Goal: Transaction & Acquisition: Purchase product/service

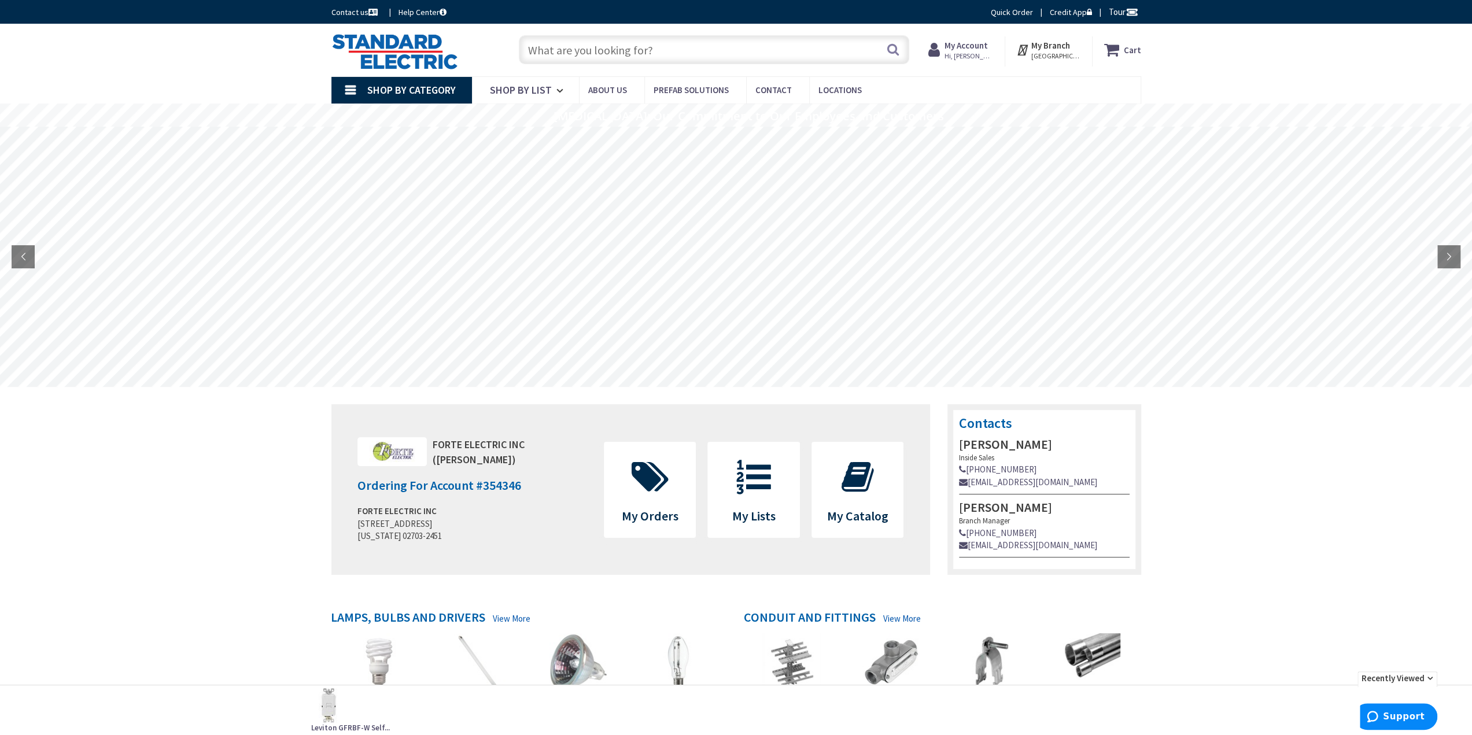
click at [557, 50] on input "text" at bounding box center [714, 49] width 390 height 29
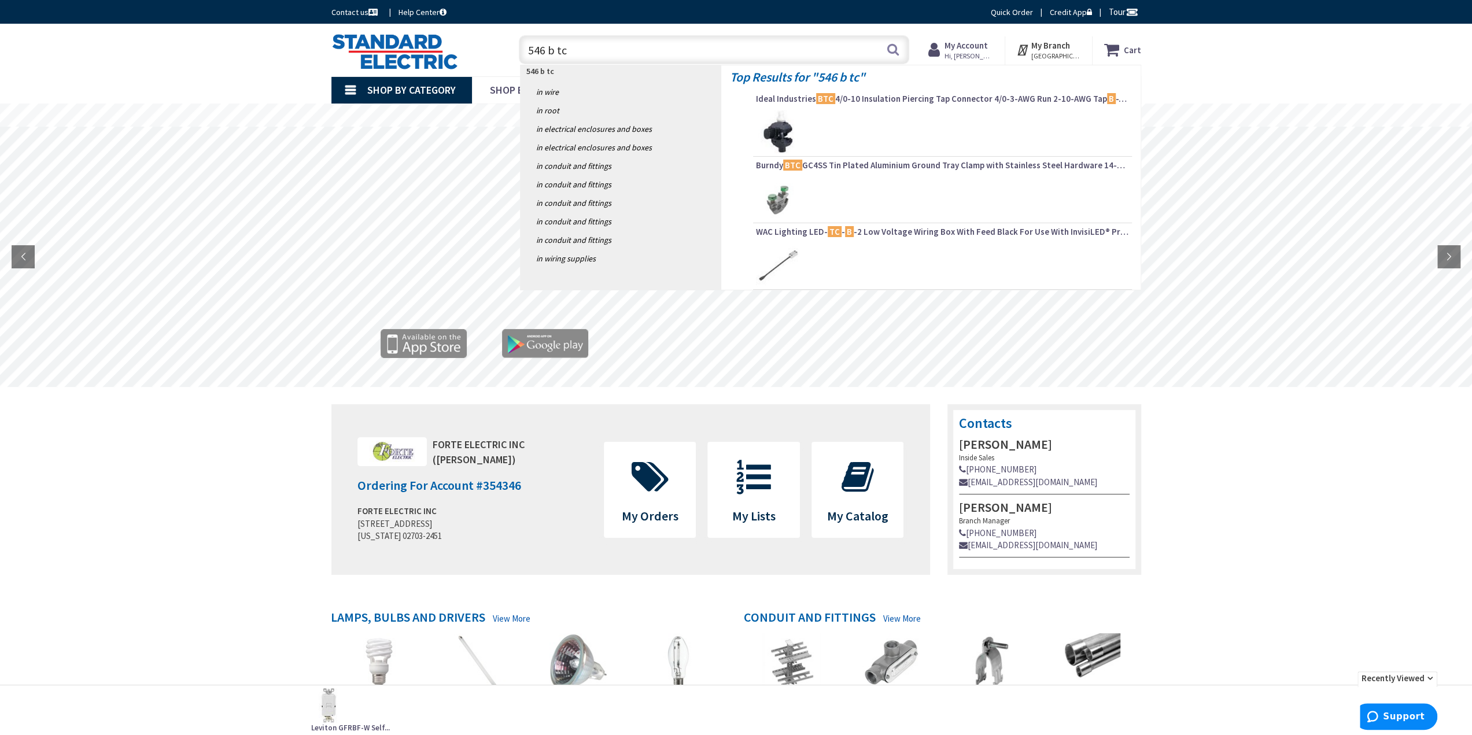
type input "546 b tc p"
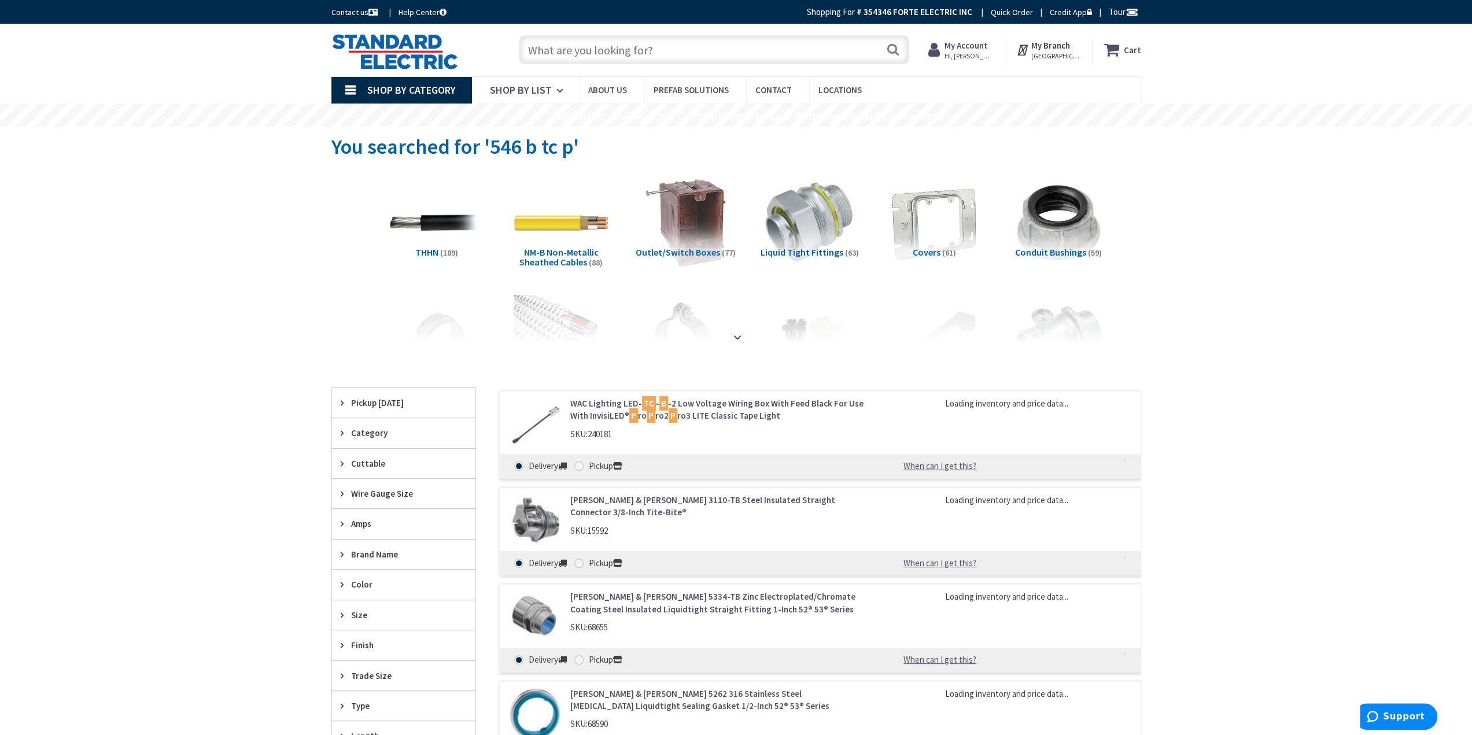
click at [712, 42] on input "text" at bounding box center [714, 49] width 390 height 29
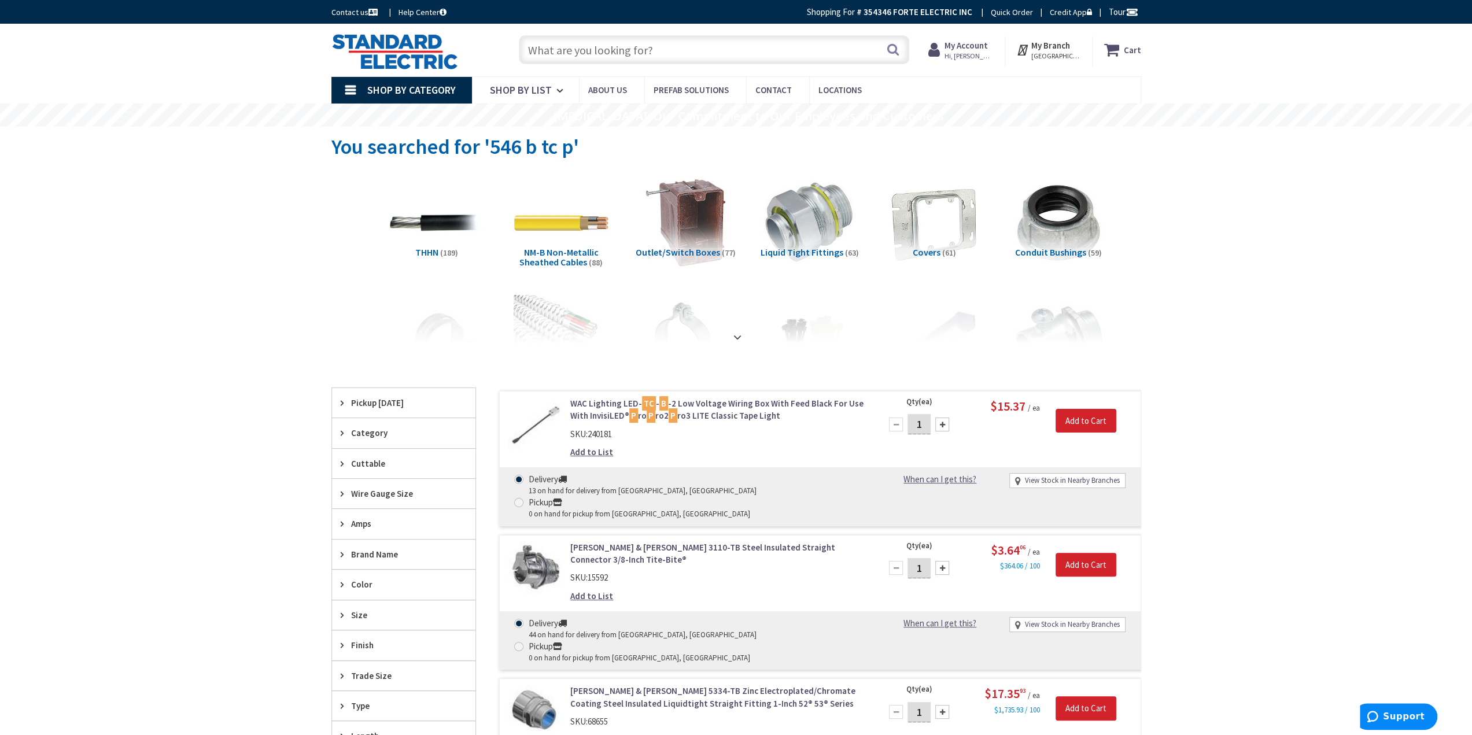
click at [614, 50] on input "text" at bounding box center [714, 49] width 390 height 29
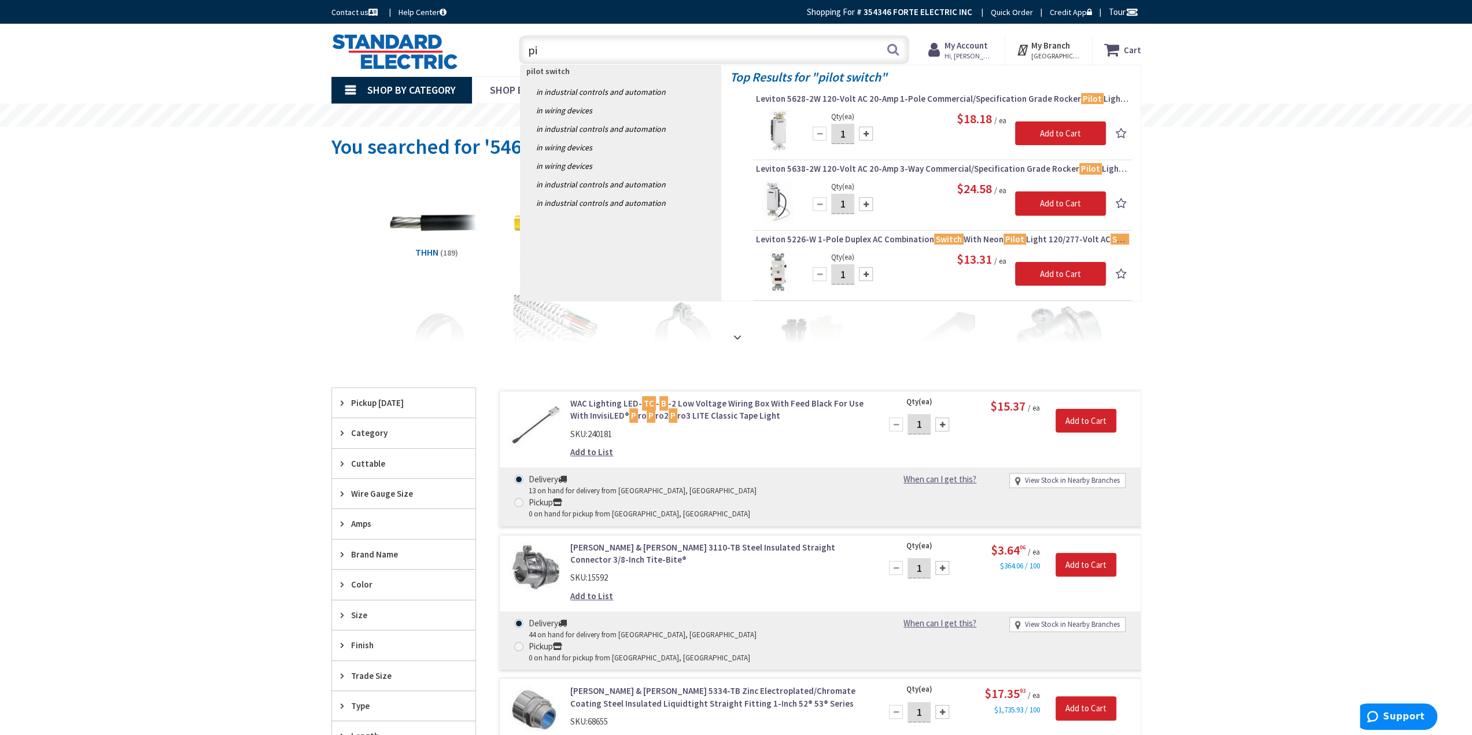
type input "p"
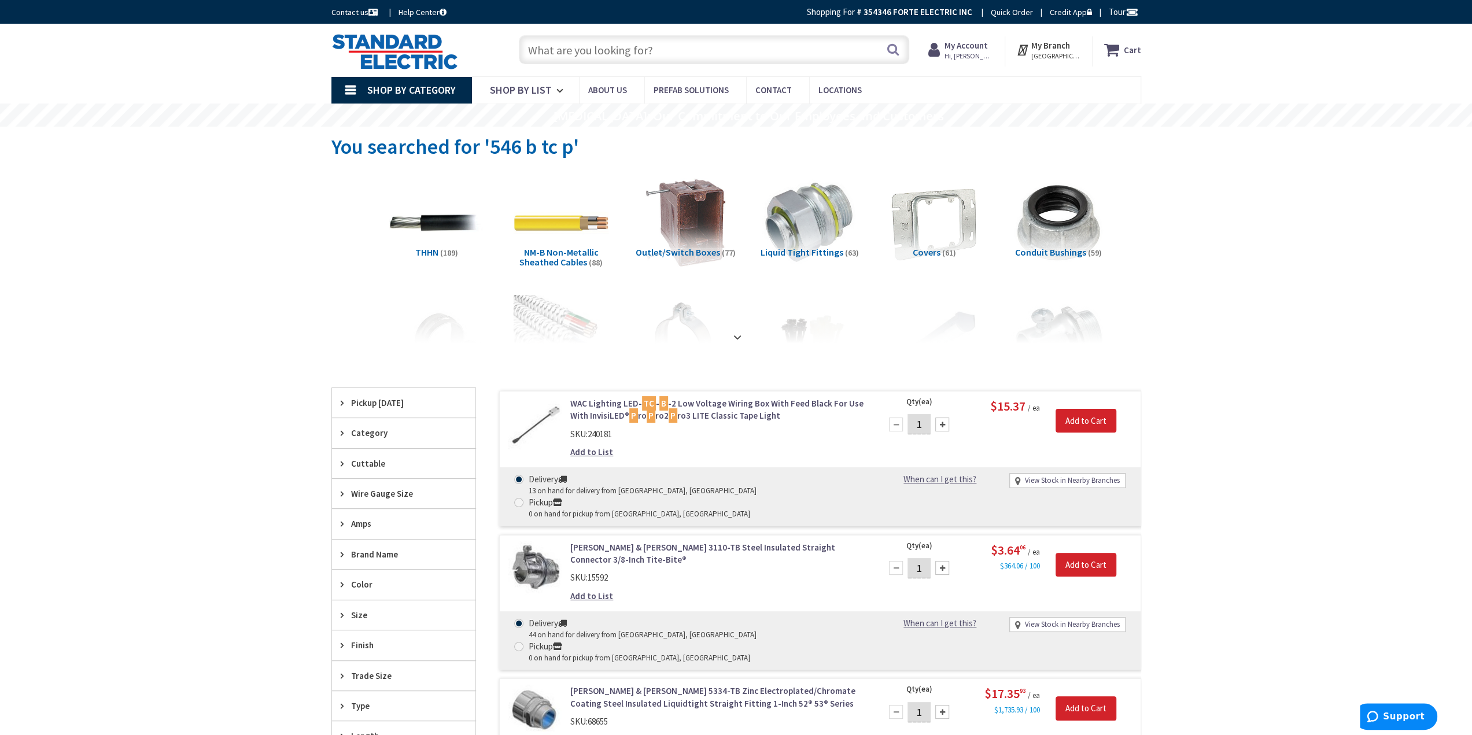
click at [348, 91] on link "Shop By Category" at bounding box center [401, 90] width 141 height 27
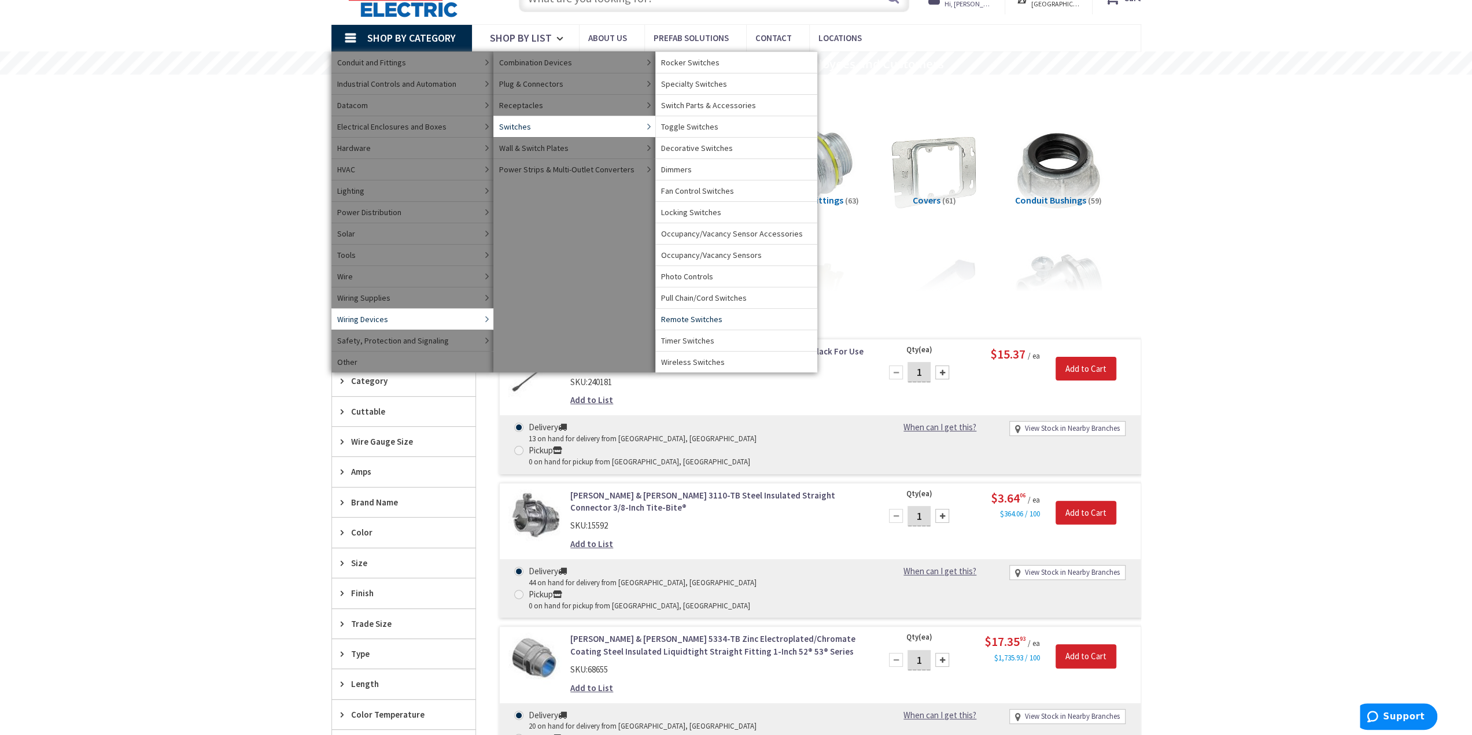
scroll to position [58, 0]
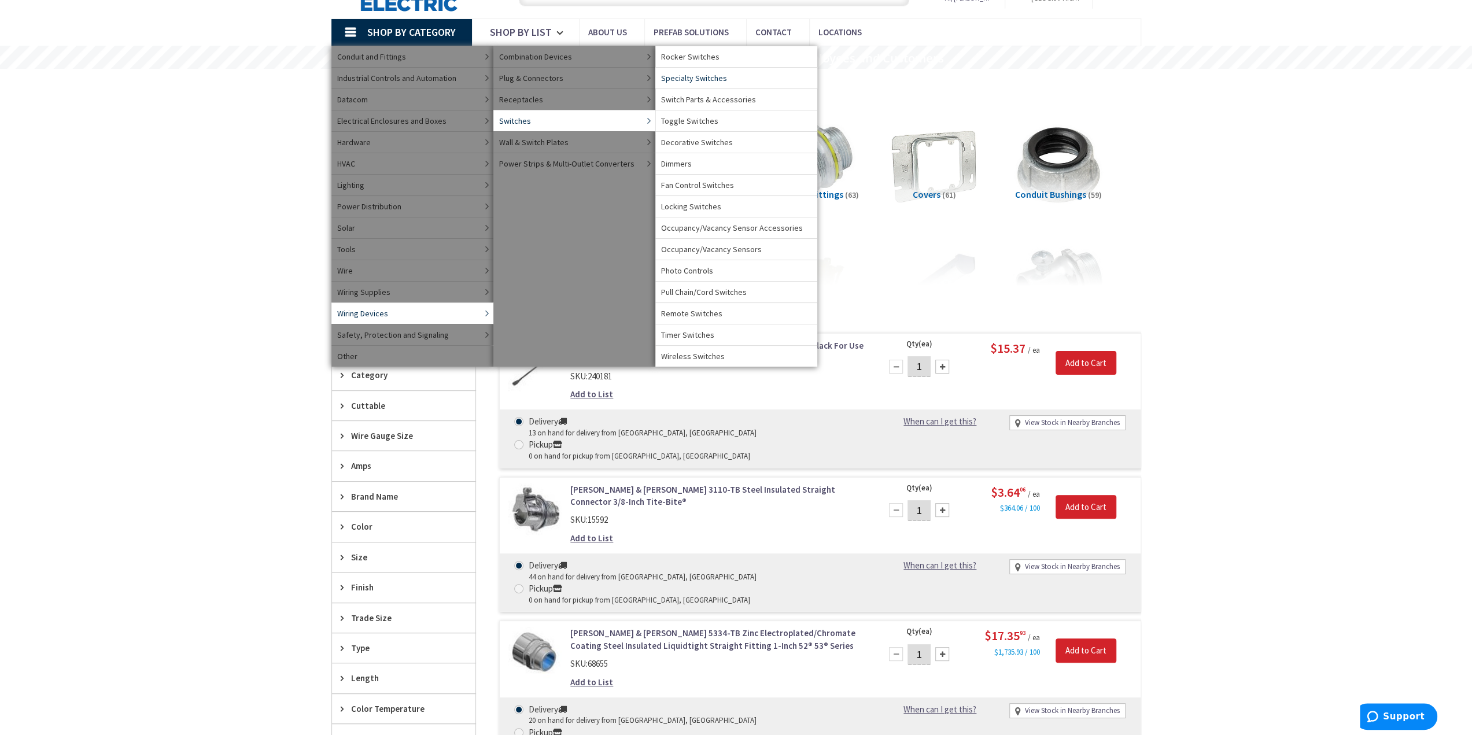
click at [704, 78] on span "Specialty Switches" at bounding box center [694, 78] width 66 height 12
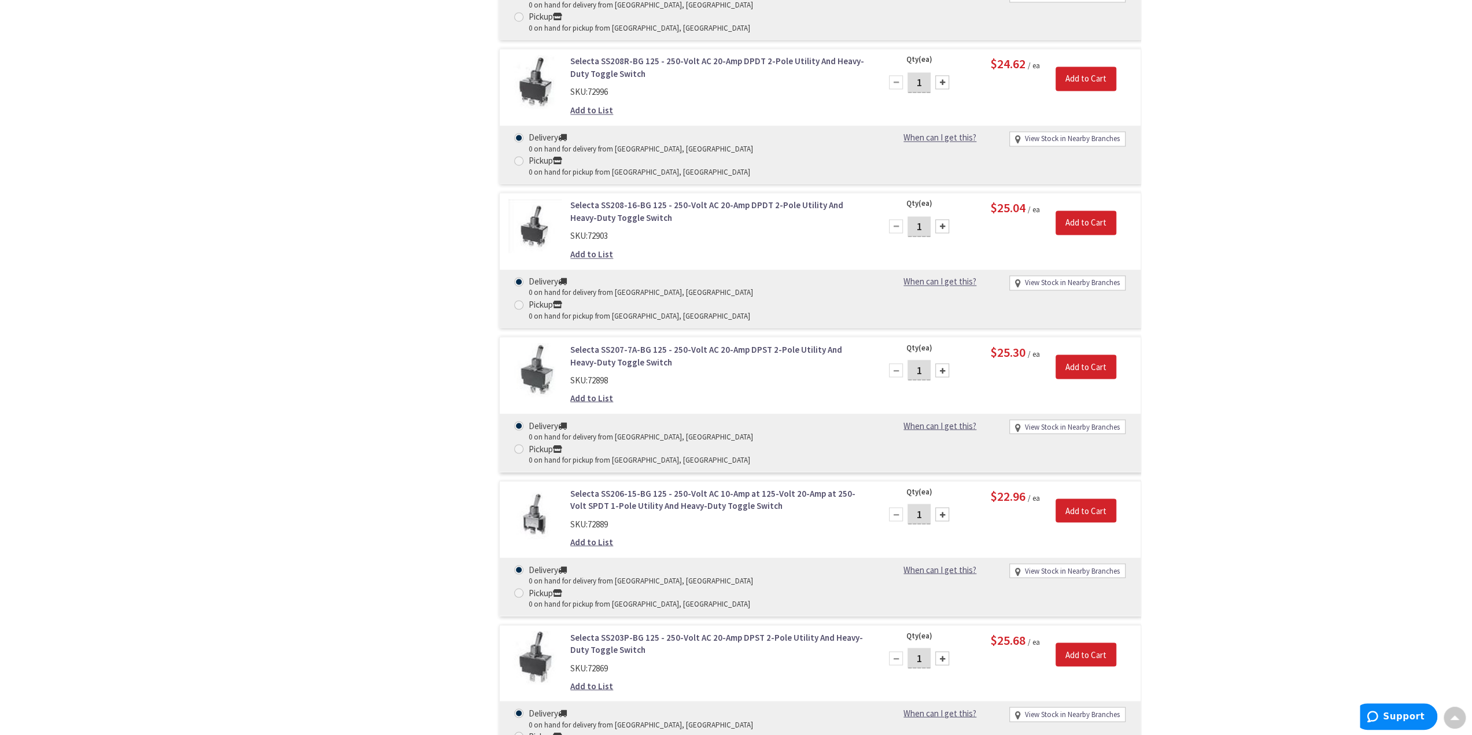
scroll to position [1850, 0]
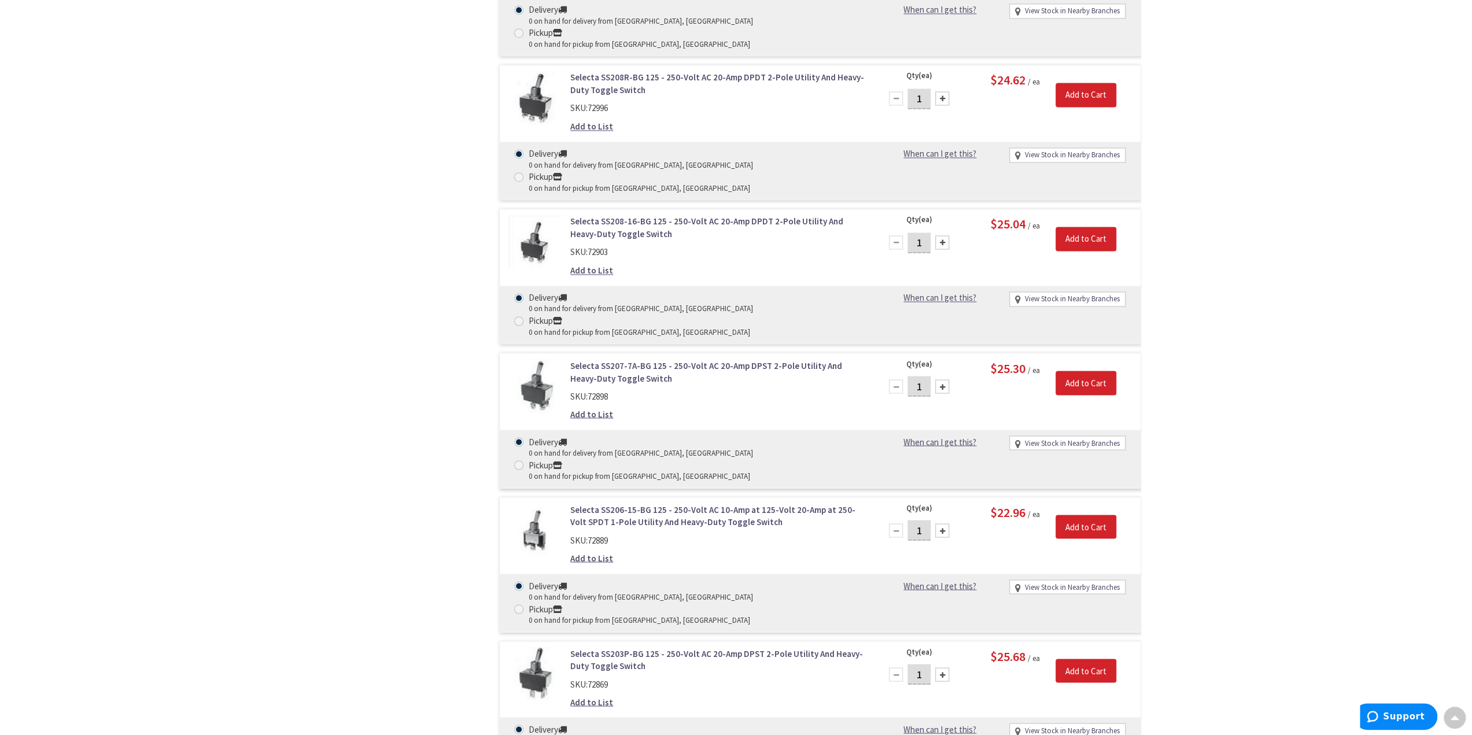
click at [623, 647] on link "Selecta SS203P-BG 125 - 250-Volt AC 20-Amp DPST 2-Pole Utility And Heavy-Duty T…" at bounding box center [717, 659] width 294 height 25
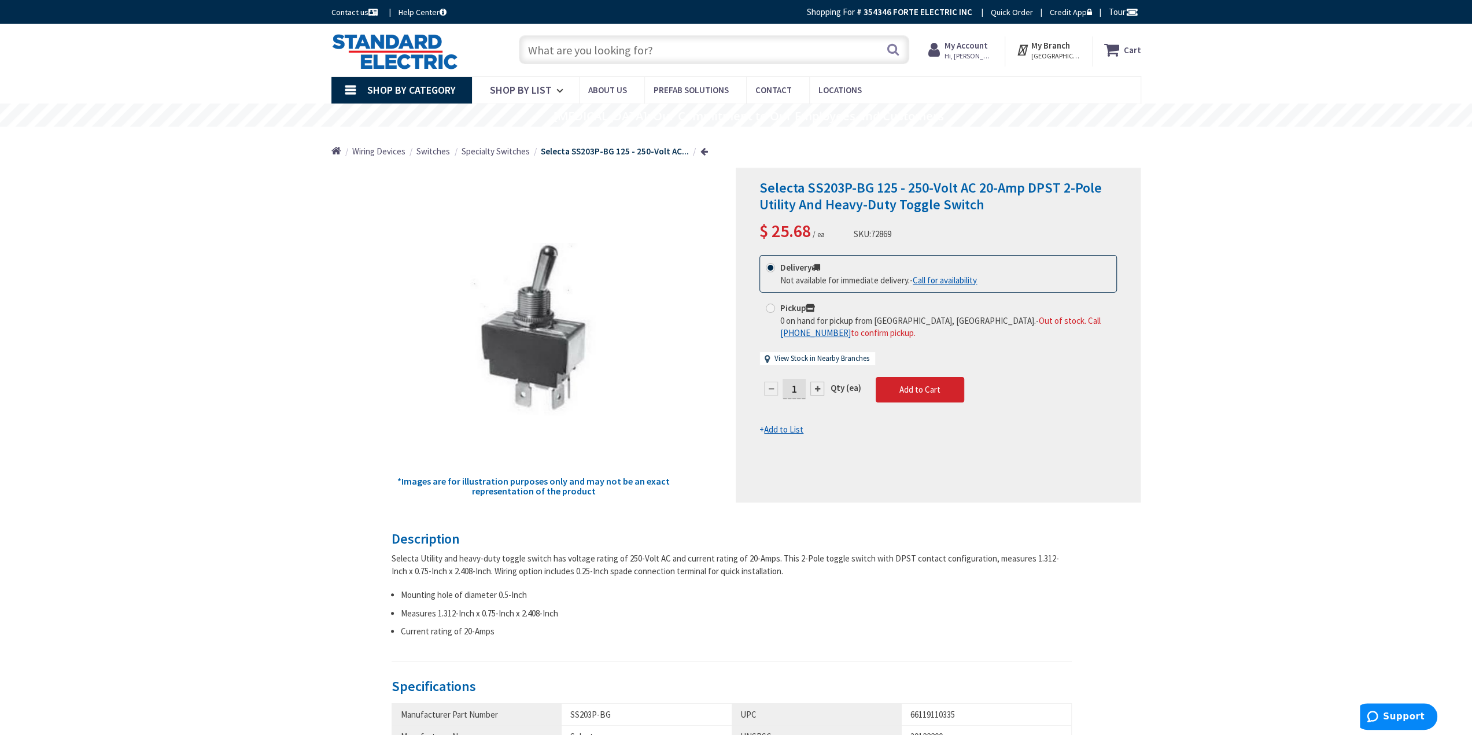
drag, startPoint x: 559, startPoint y: 373, endPoint x: 445, endPoint y: 300, distance: 135.5
click at [445, 300] on div "*Images are for illustration purposes only and may not be an exact representati…" at bounding box center [533, 335] width 405 height 335
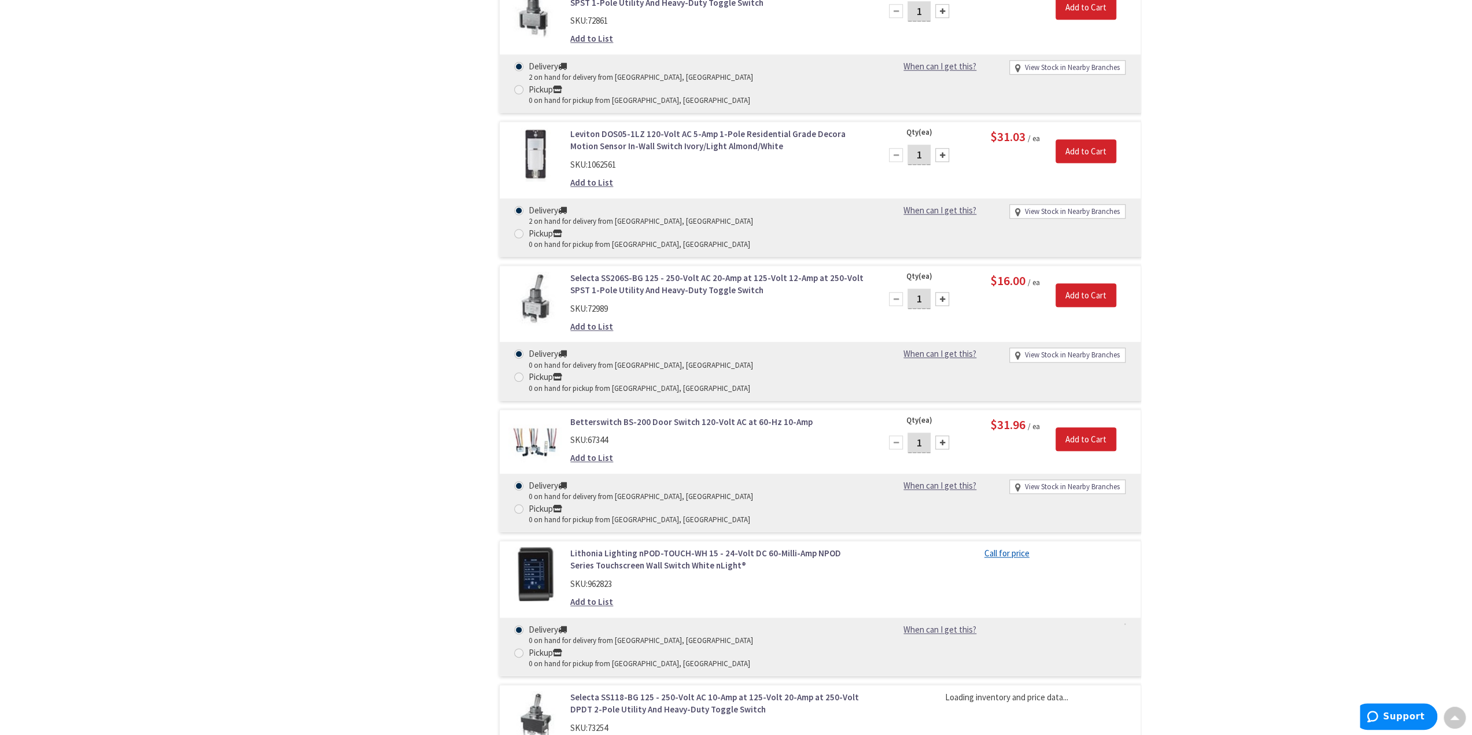
scroll to position [1156, 0]
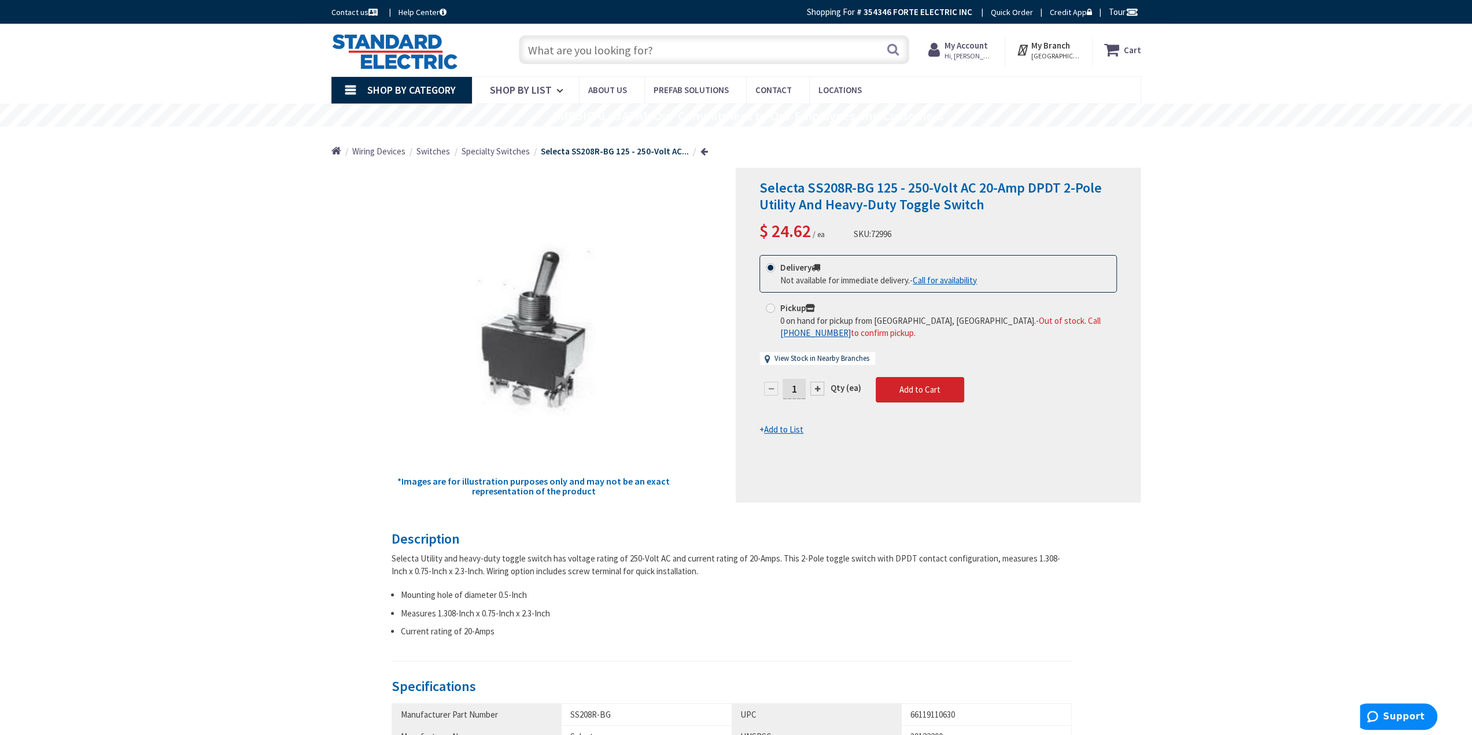
click at [633, 55] on input "text" at bounding box center [714, 49] width 390 height 29
click at [608, 56] on input "text" at bounding box center [714, 49] width 390 height 29
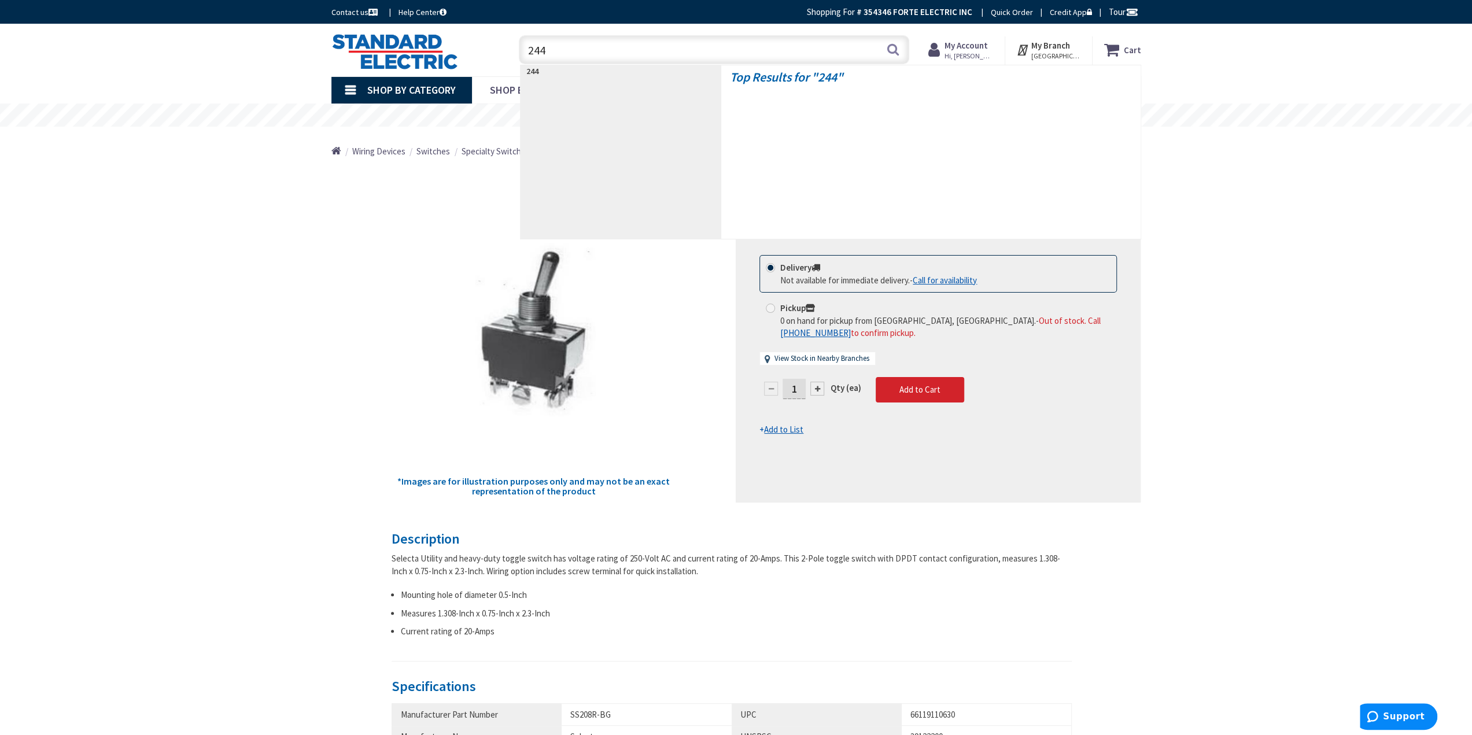
type input "2441"
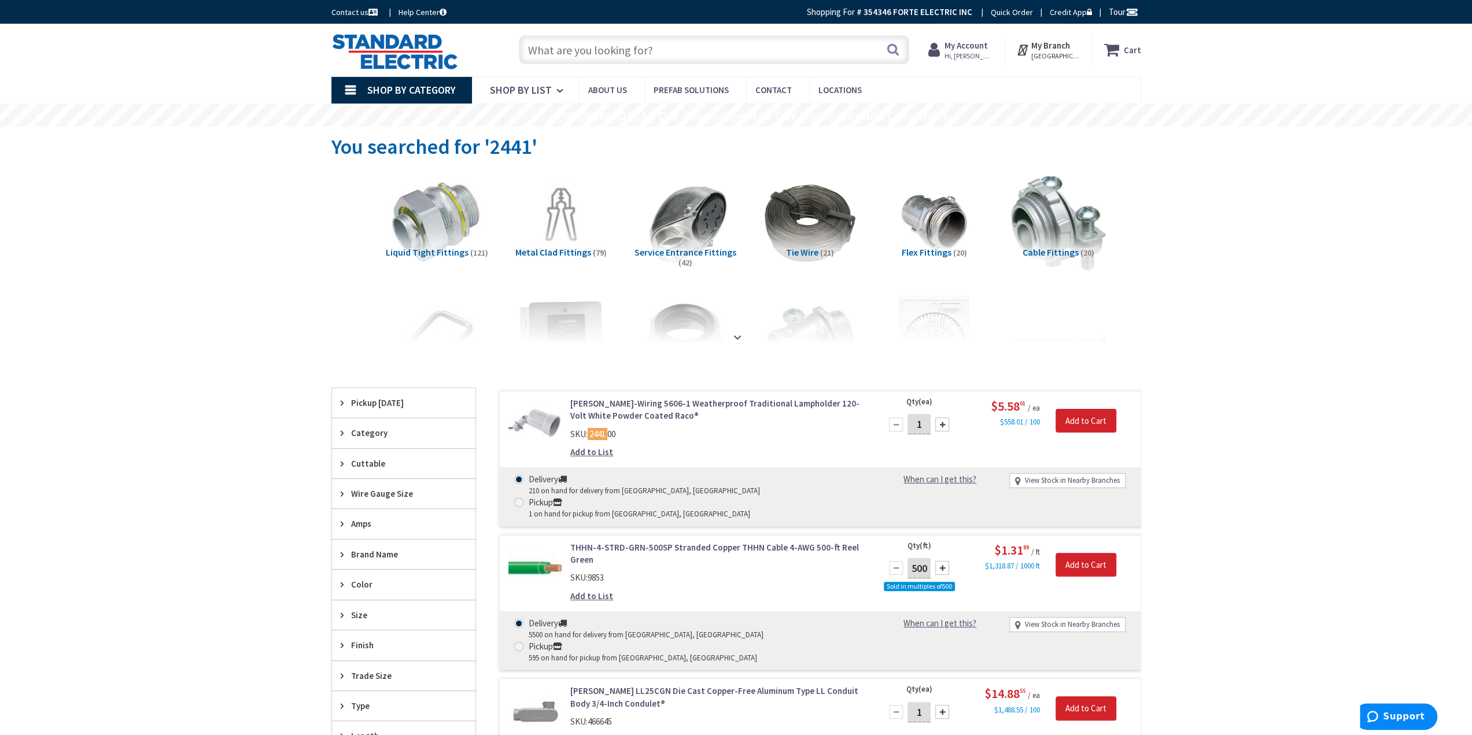
click at [591, 53] on input "text" at bounding box center [714, 49] width 390 height 29
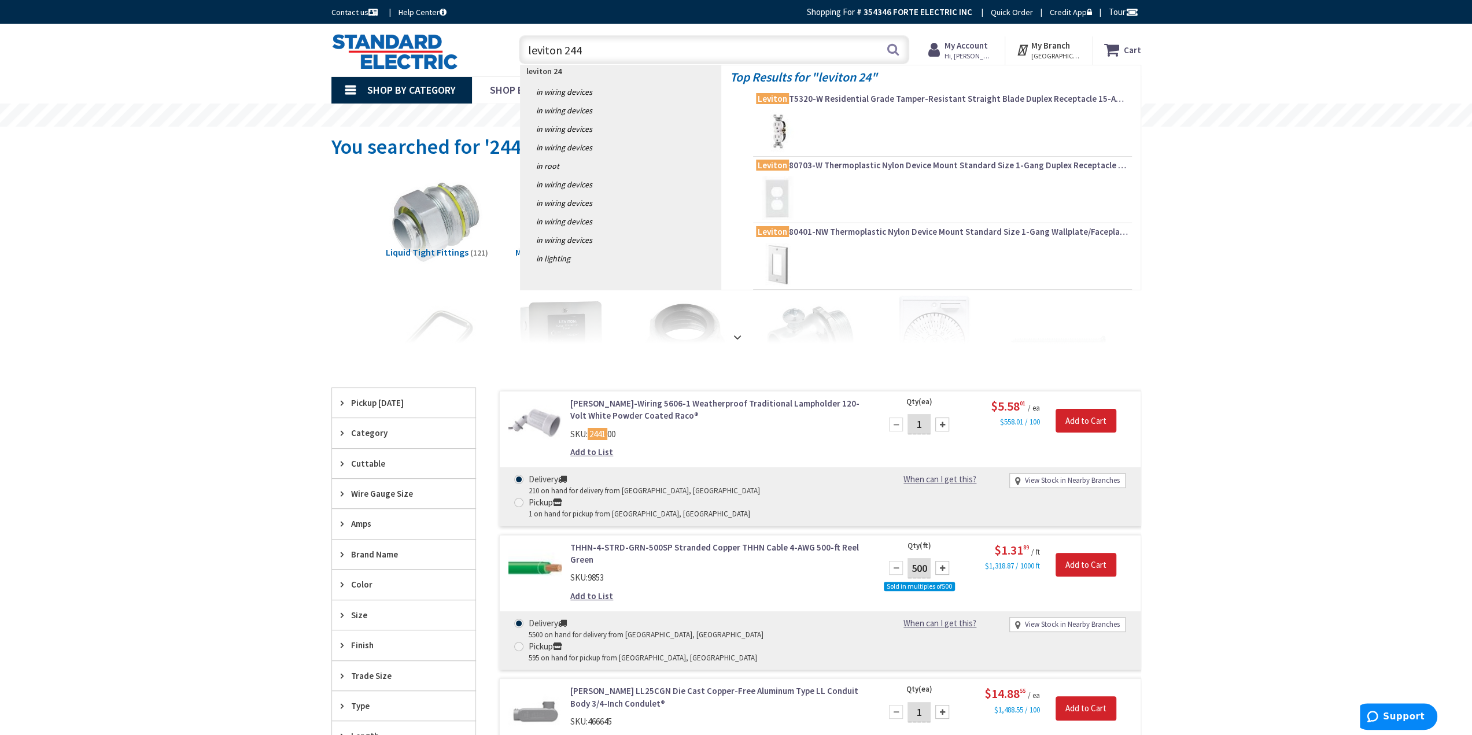
type input "leviton 2441"
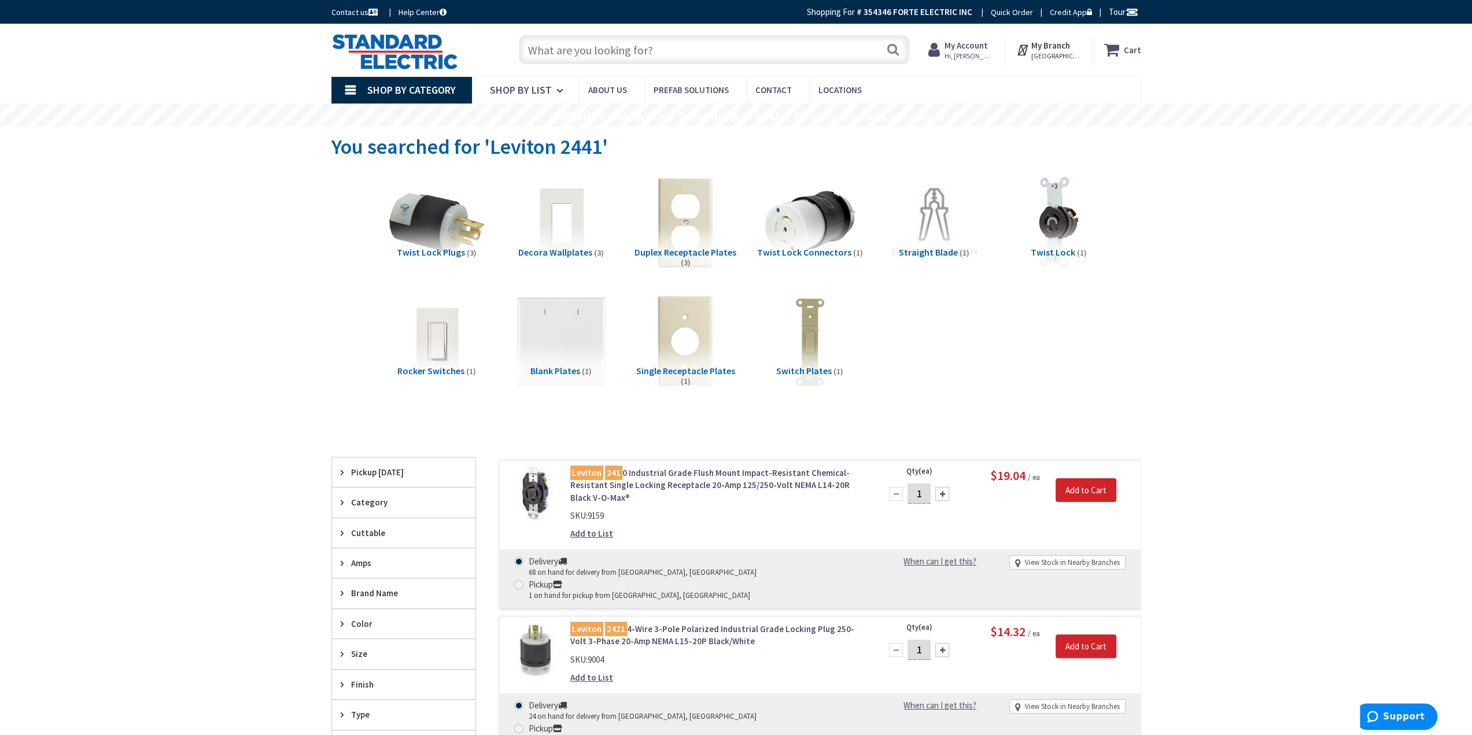
click at [641, 50] on input "text" at bounding box center [714, 49] width 390 height 29
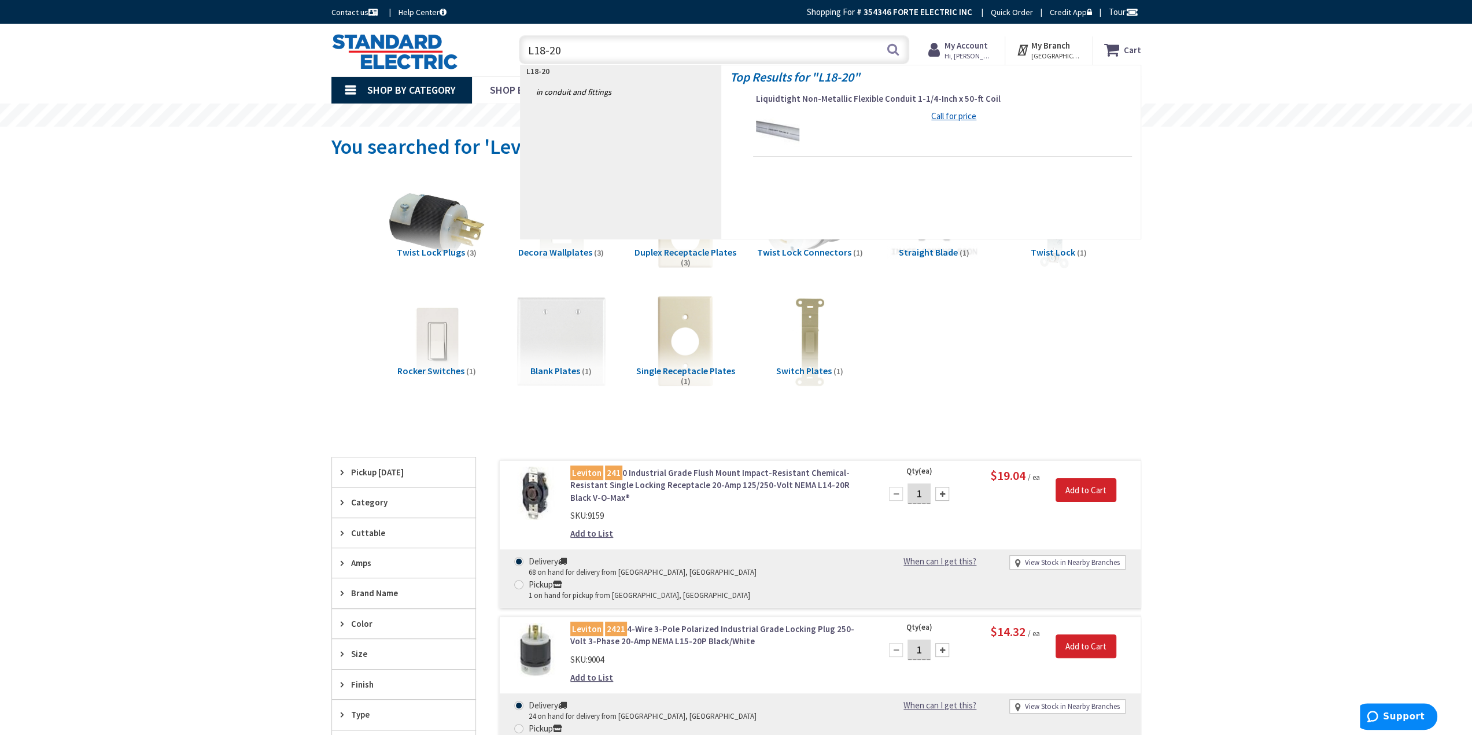
type input "L18-20P"
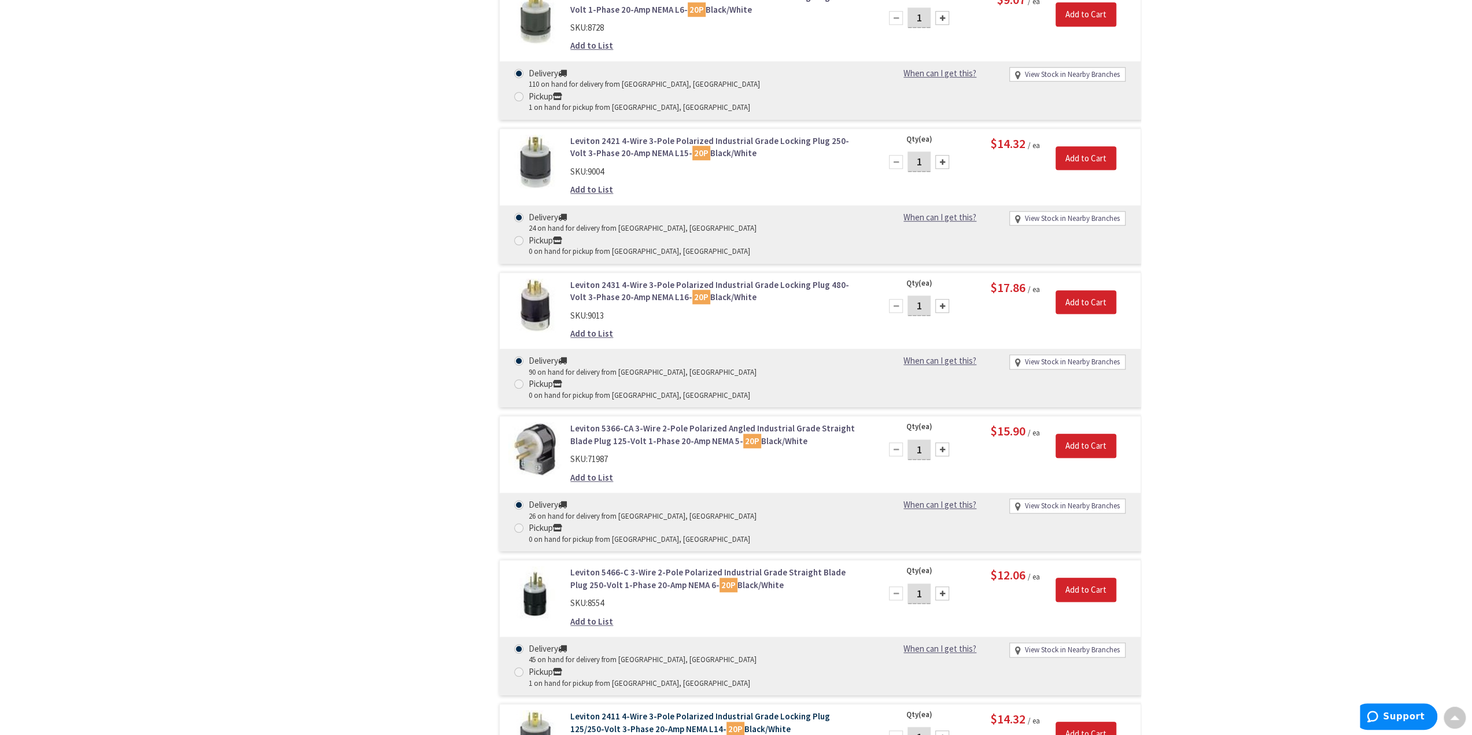
scroll to position [925, 0]
